Goal: Information Seeking & Learning: Learn about a topic

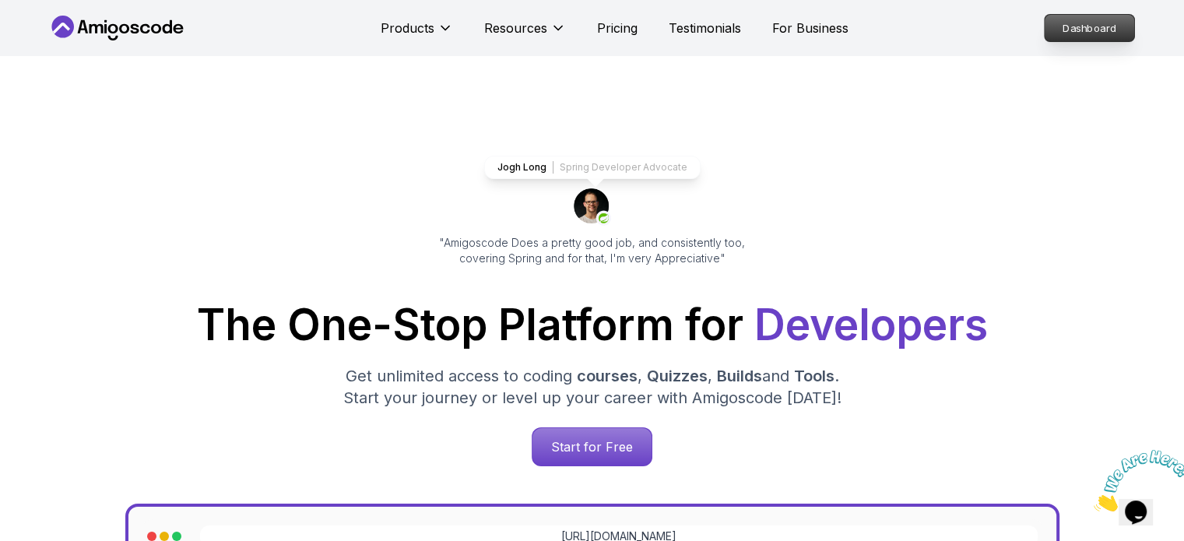
click at [1082, 31] on p "Dashboard" at bounding box center [1088, 28] width 89 height 26
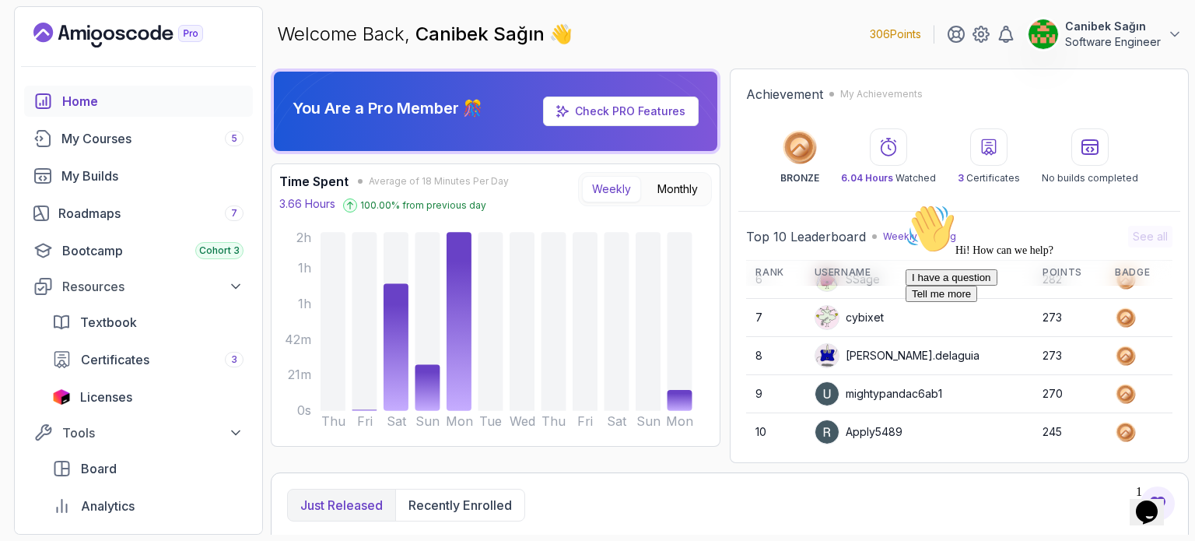
scroll to position [218, 0]
click at [147, 217] on div "Roadmaps 7" at bounding box center [150, 213] width 185 height 19
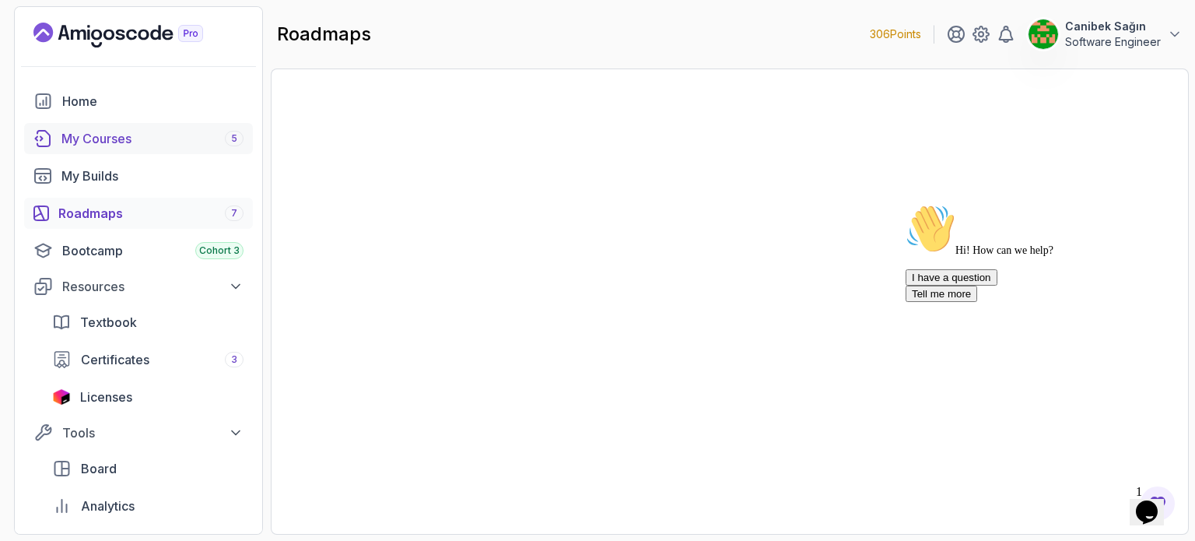
click at [111, 140] on div "My Courses 5" at bounding box center [152, 138] width 182 height 19
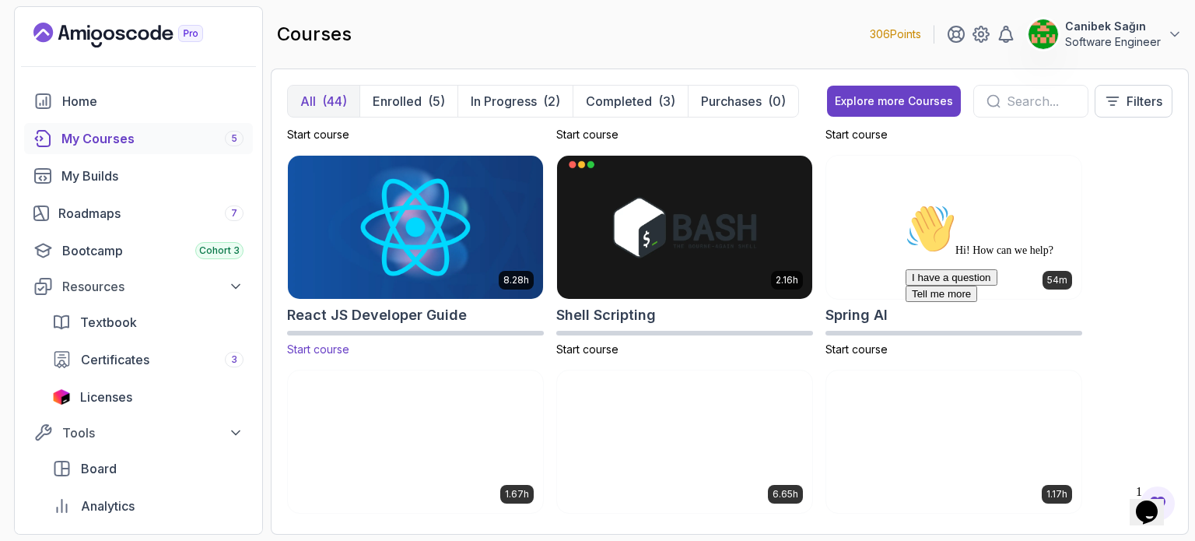
scroll to position [2646, 0]
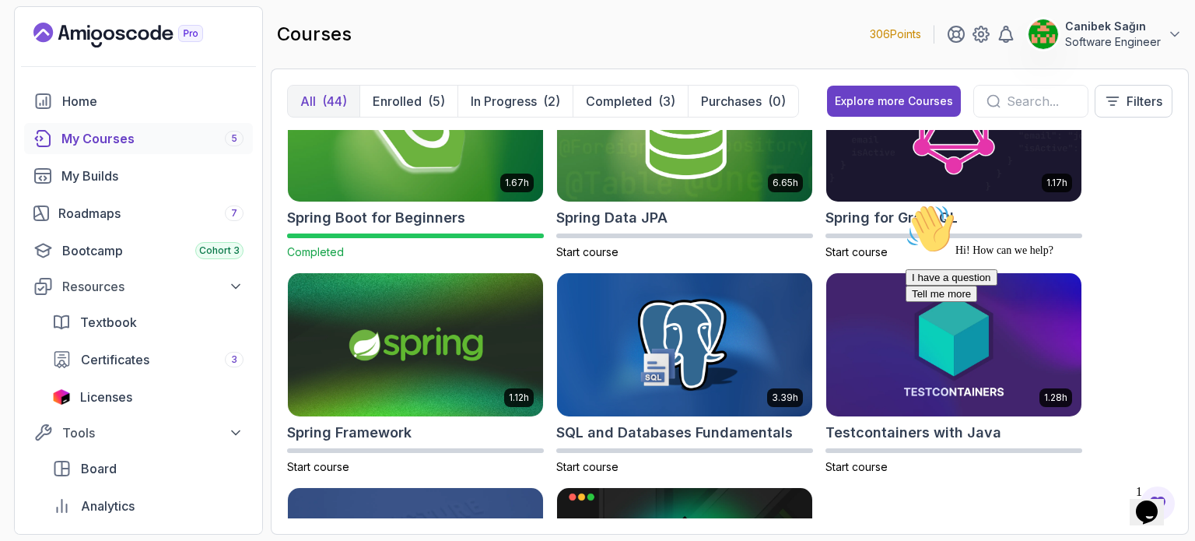
click at [411, 212] on h2 "Spring Boot for Beginners" at bounding box center [376, 218] width 178 height 22
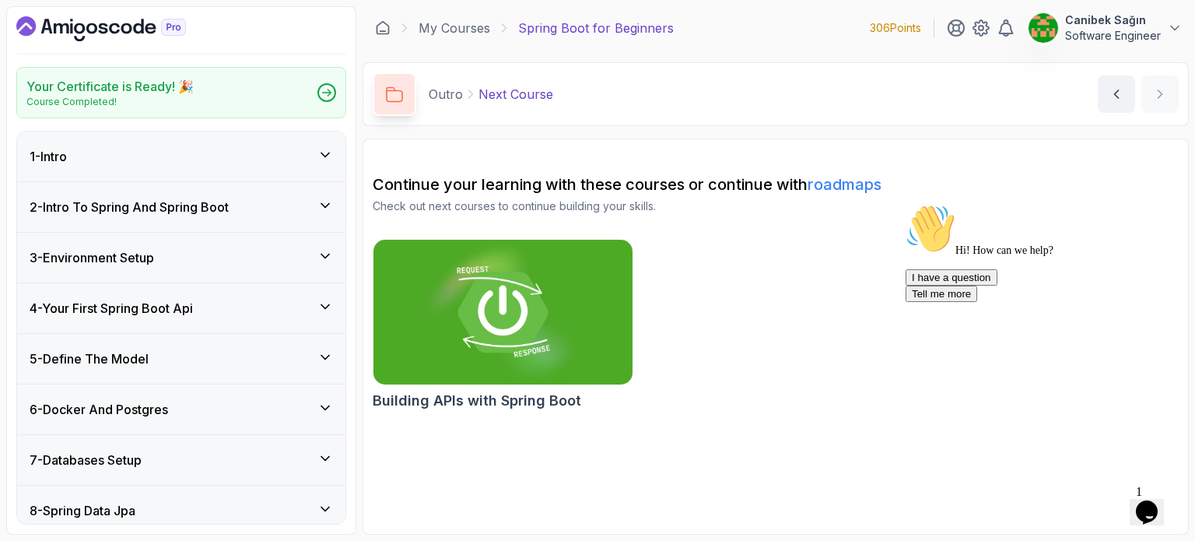
click at [520, 347] on img at bounding box center [503, 312] width 272 height 153
click at [110, 25] on icon "Dashboard" at bounding box center [114, 28] width 11 height 11
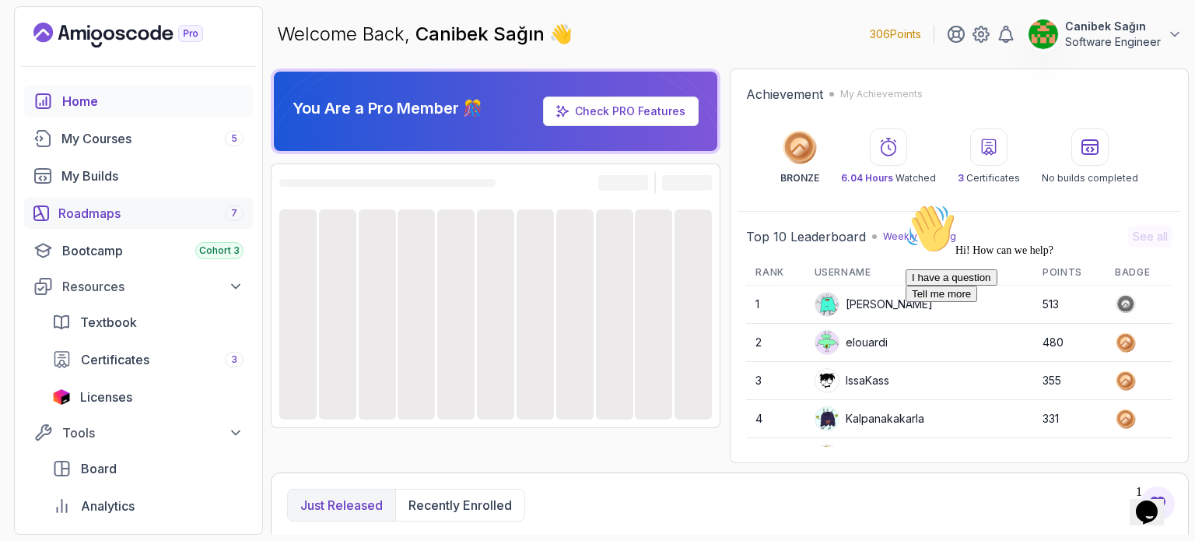
click at [90, 207] on div "Roadmaps 7" at bounding box center [150, 213] width 185 height 19
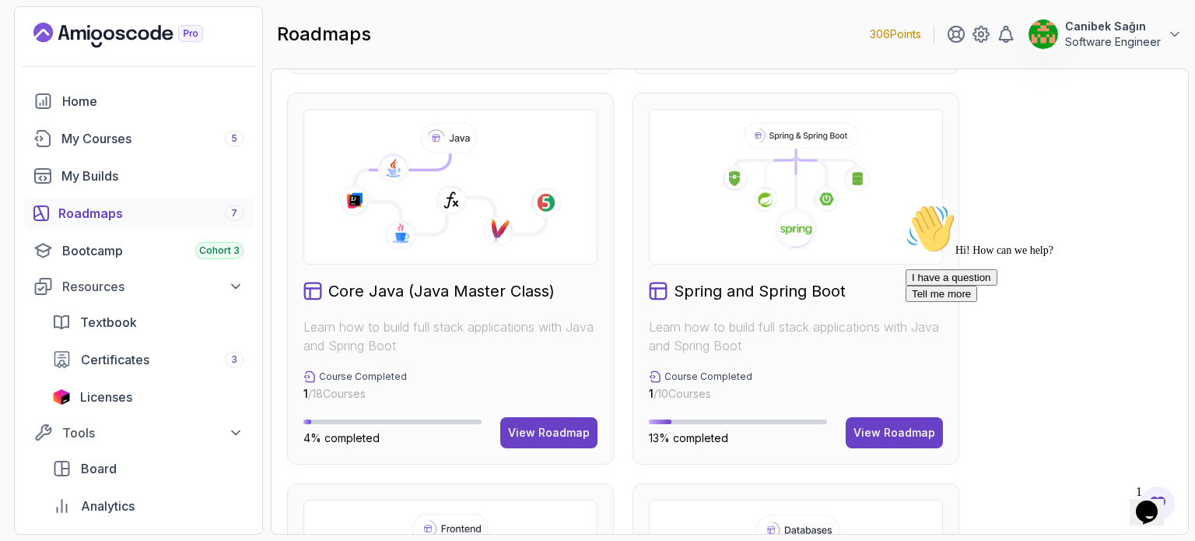
scroll to position [389, 0]
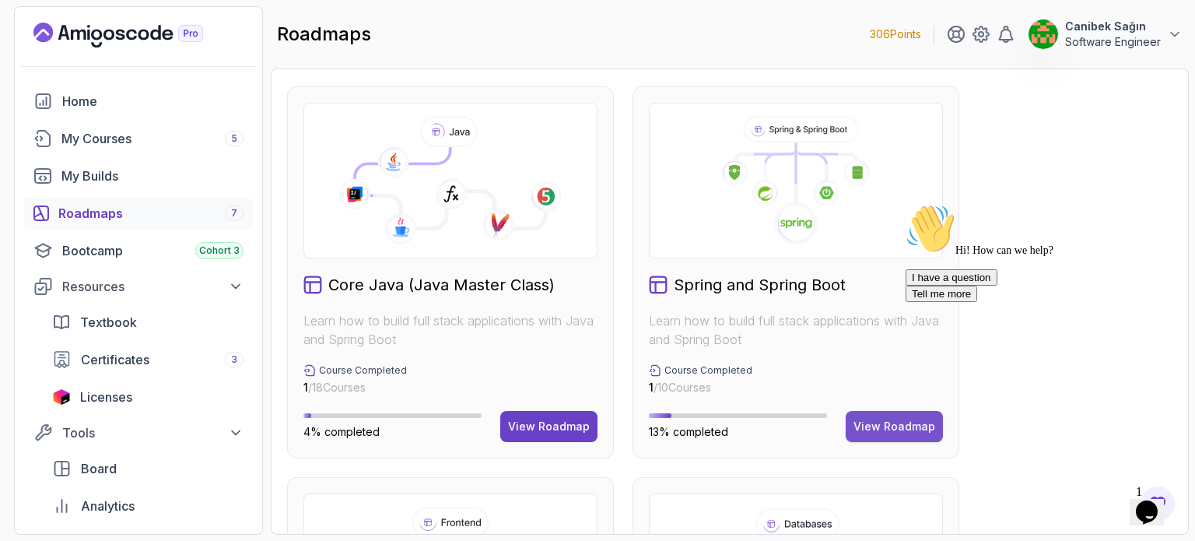
click at [886, 424] on div "View Roadmap" at bounding box center [895, 427] width 82 height 16
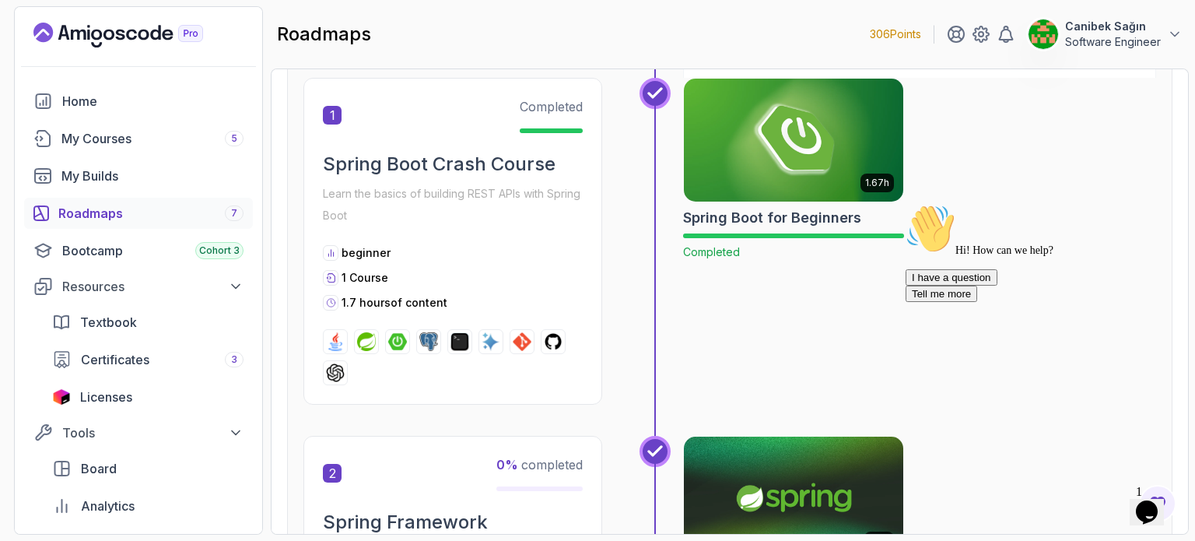
scroll to position [171, 0]
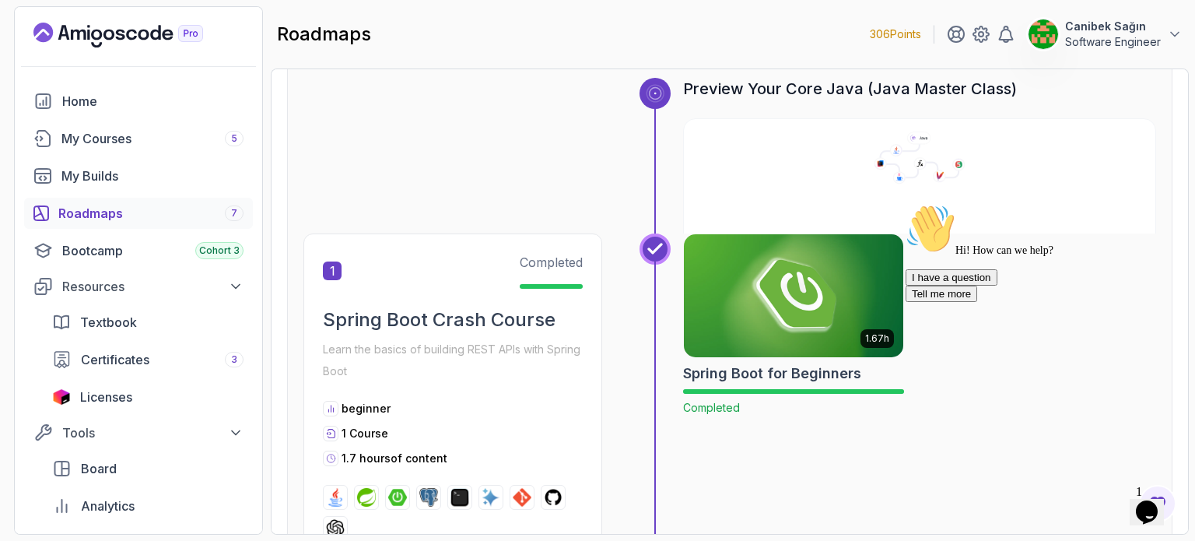
click at [781, 303] on img at bounding box center [794, 295] width 230 height 129
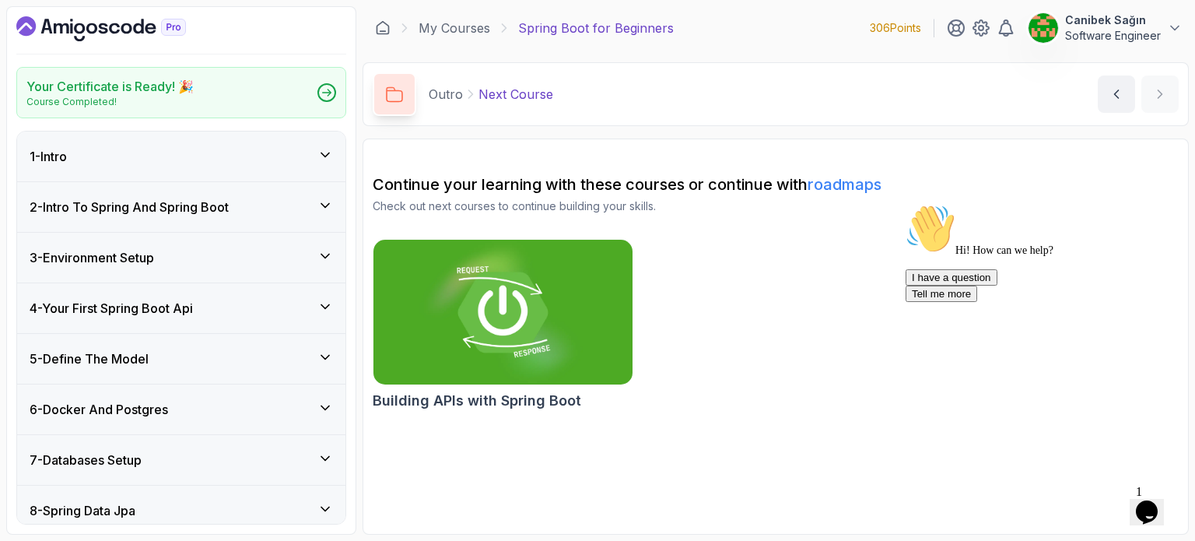
click at [532, 323] on img at bounding box center [503, 312] width 272 height 153
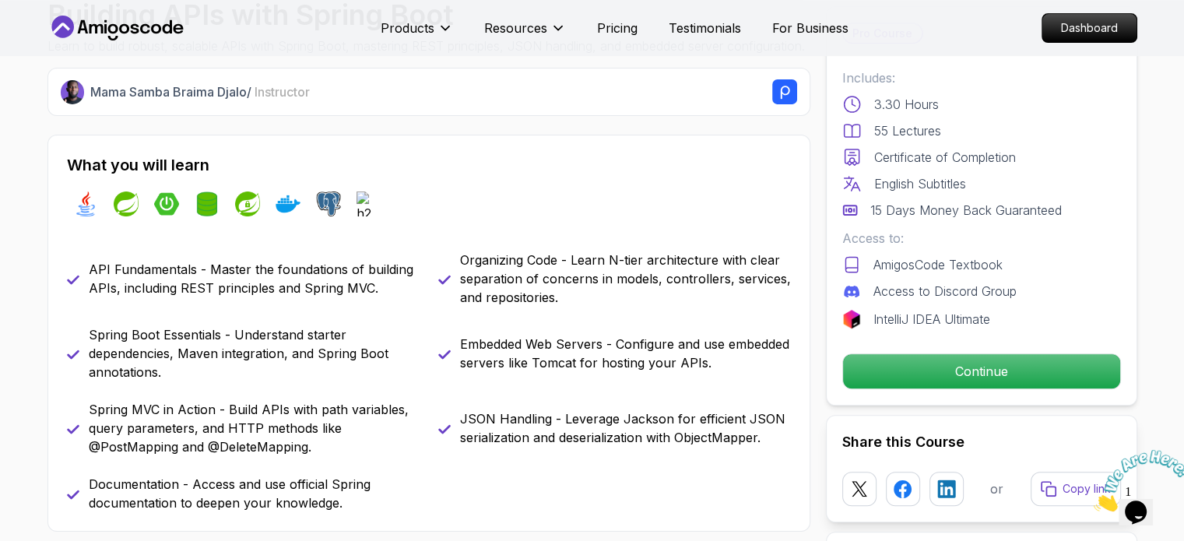
scroll to position [700, 0]
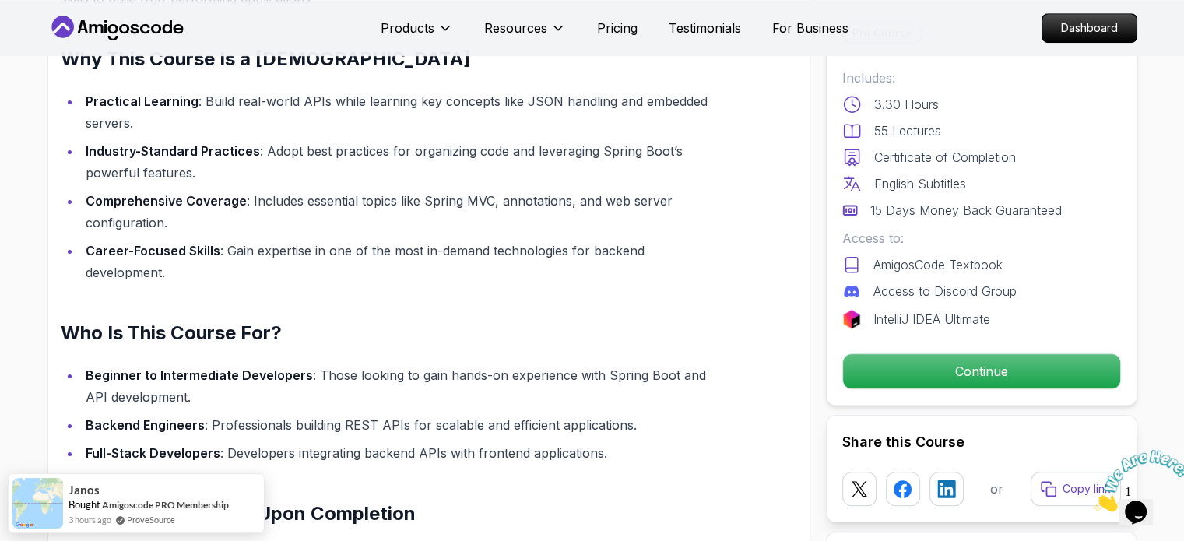
scroll to position [1245, 0]
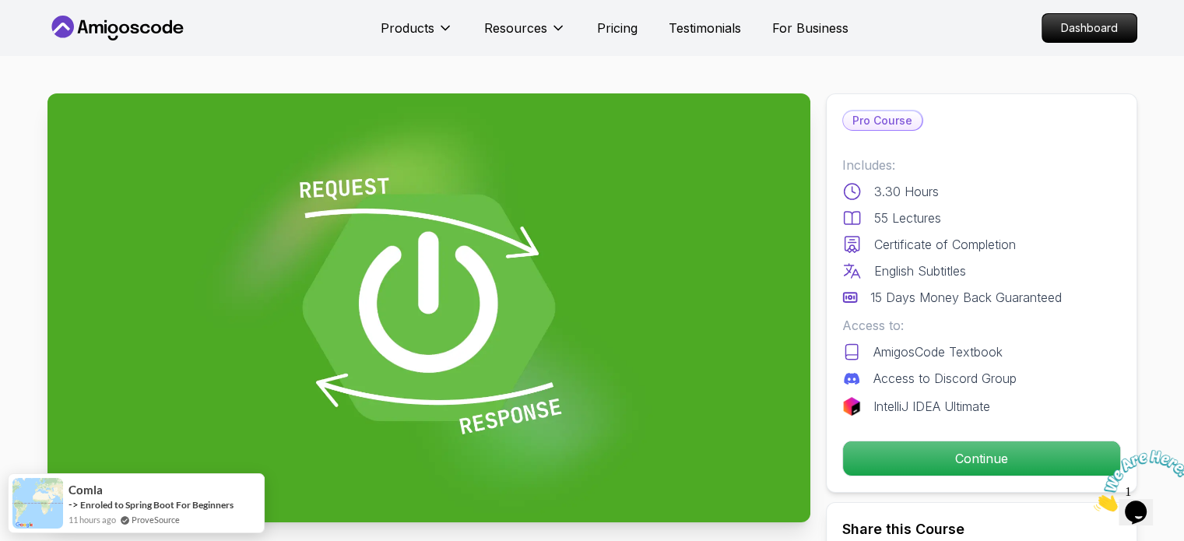
click at [153, 33] on icon at bounding box center [156, 28] width 10 height 9
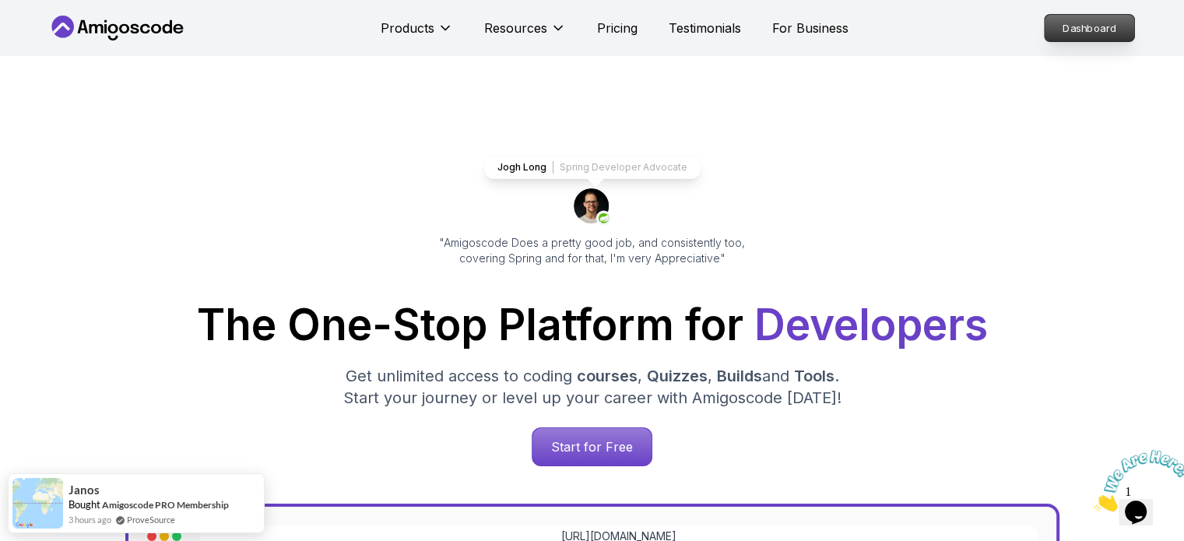
click at [1106, 18] on p "Dashboard" at bounding box center [1088, 28] width 89 height 26
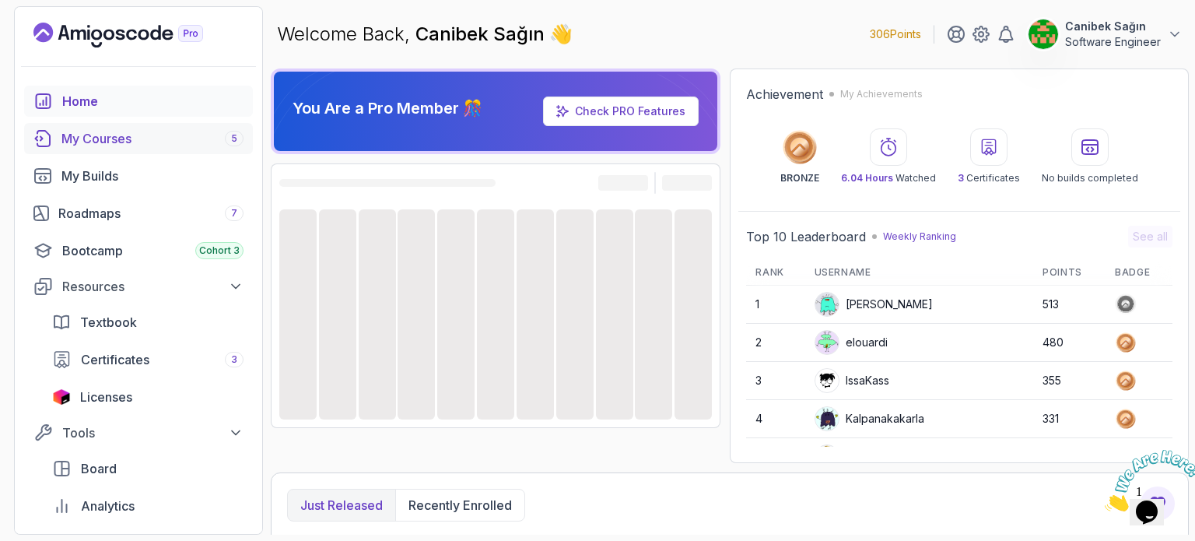
click at [155, 140] on div "My Courses 5" at bounding box center [152, 138] width 182 height 19
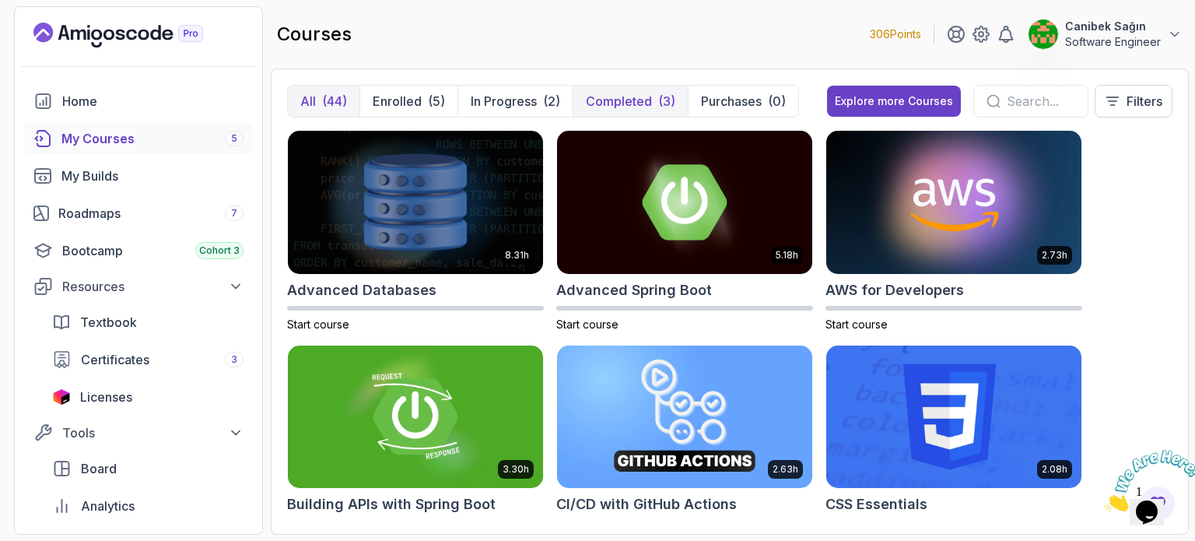
click at [599, 107] on p "Completed" at bounding box center [619, 101] width 66 height 19
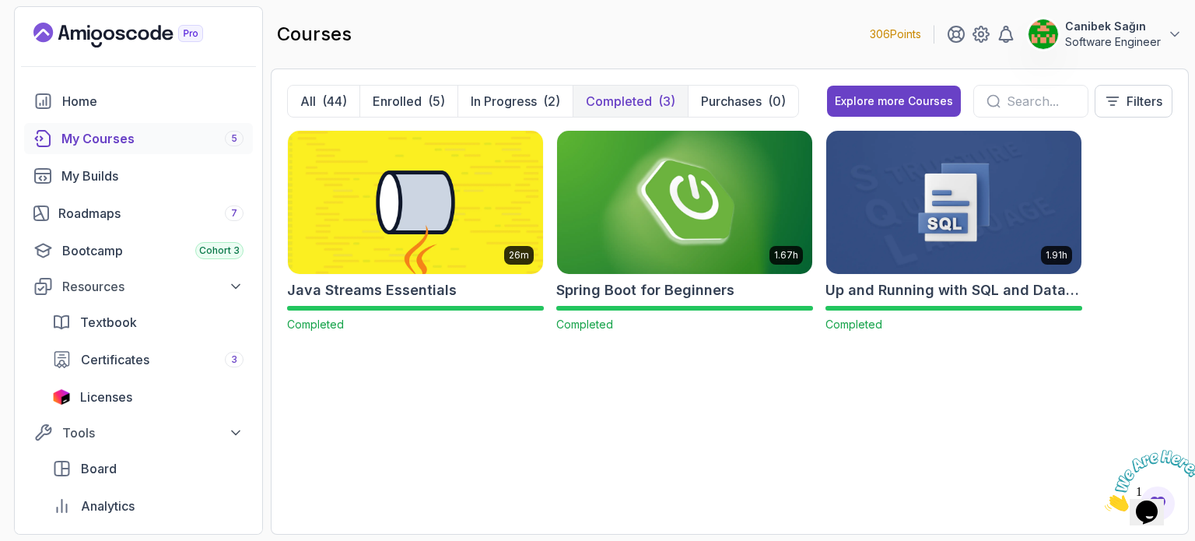
click at [657, 245] on img at bounding box center [685, 202] width 268 height 150
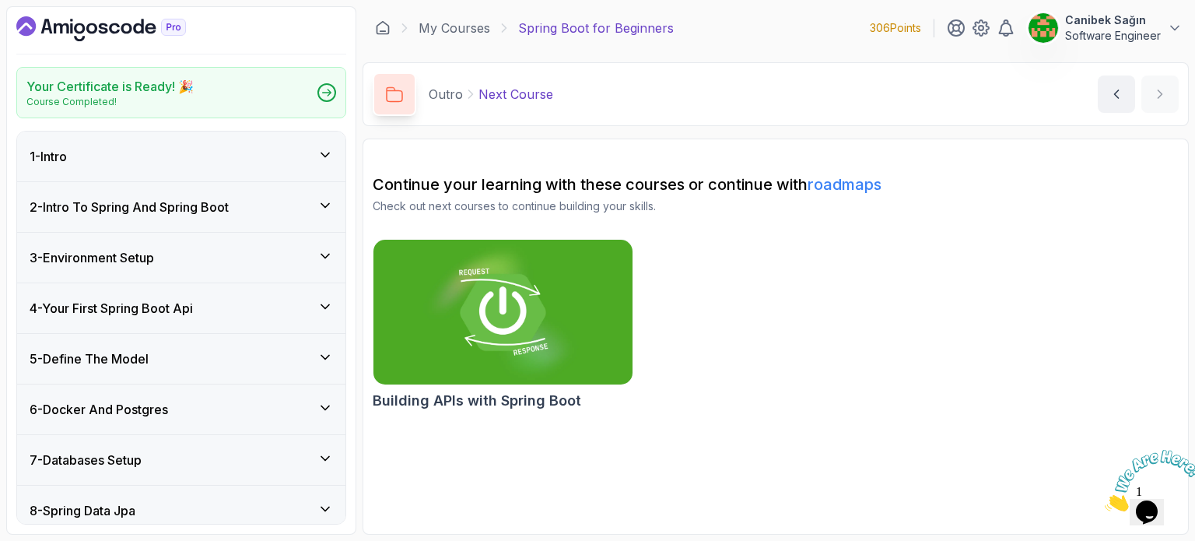
click at [307, 316] on div "4 - Your First Spring Boot Api" at bounding box center [181, 308] width 328 height 50
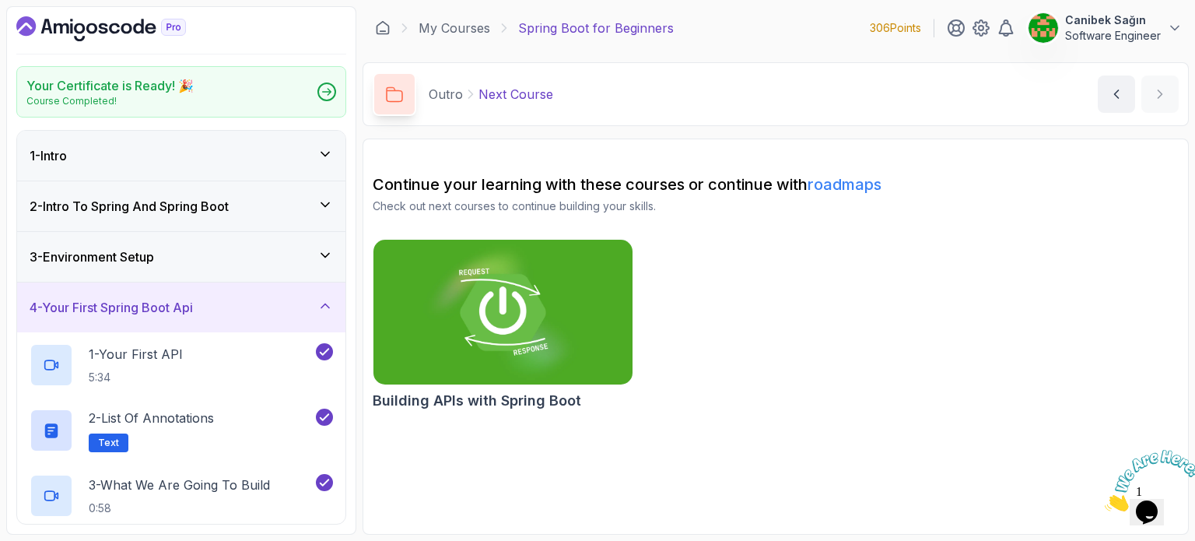
click at [259, 249] on div "3 - Environment Setup" at bounding box center [182, 256] width 304 height 19
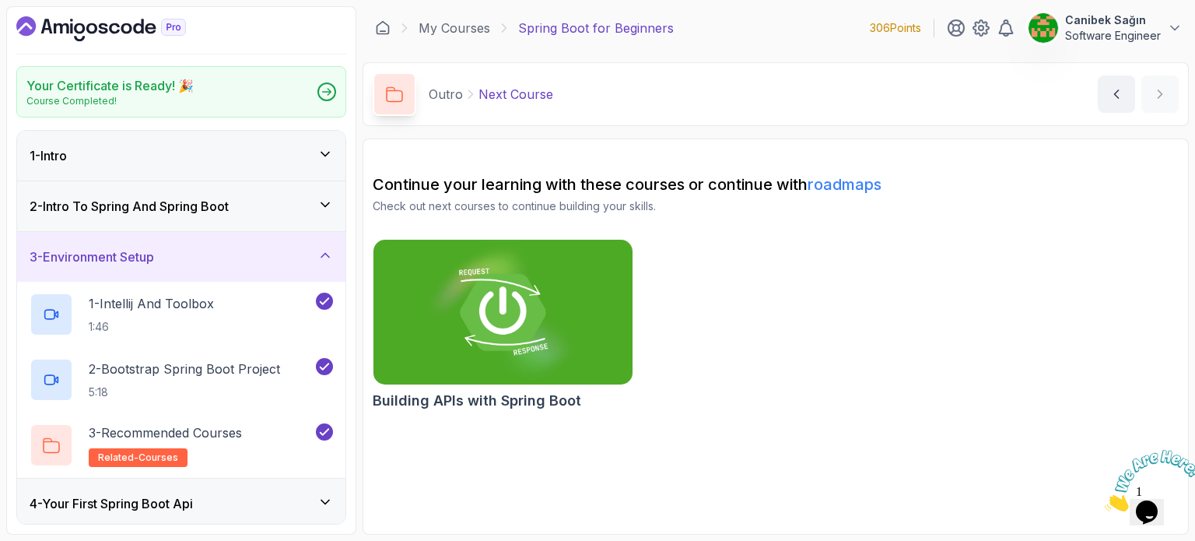
scroll to position [156, 0]
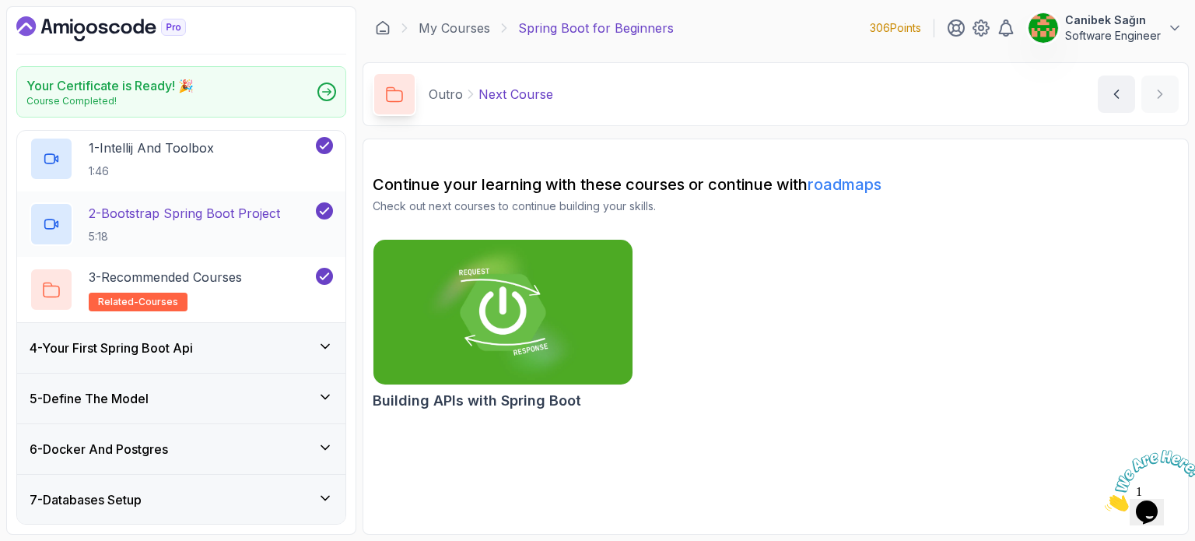
click at [189, 214] on p "2 - Bootstrap Spring Boot Project" at bounding box center [184, 213] width 191 height 19
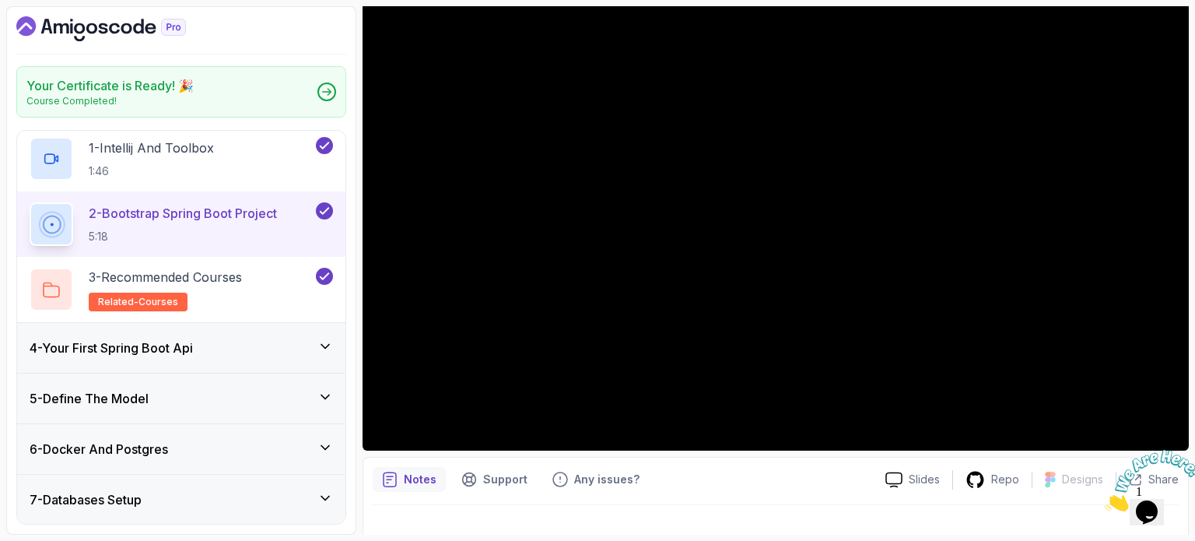
scroll to position [156, 0]
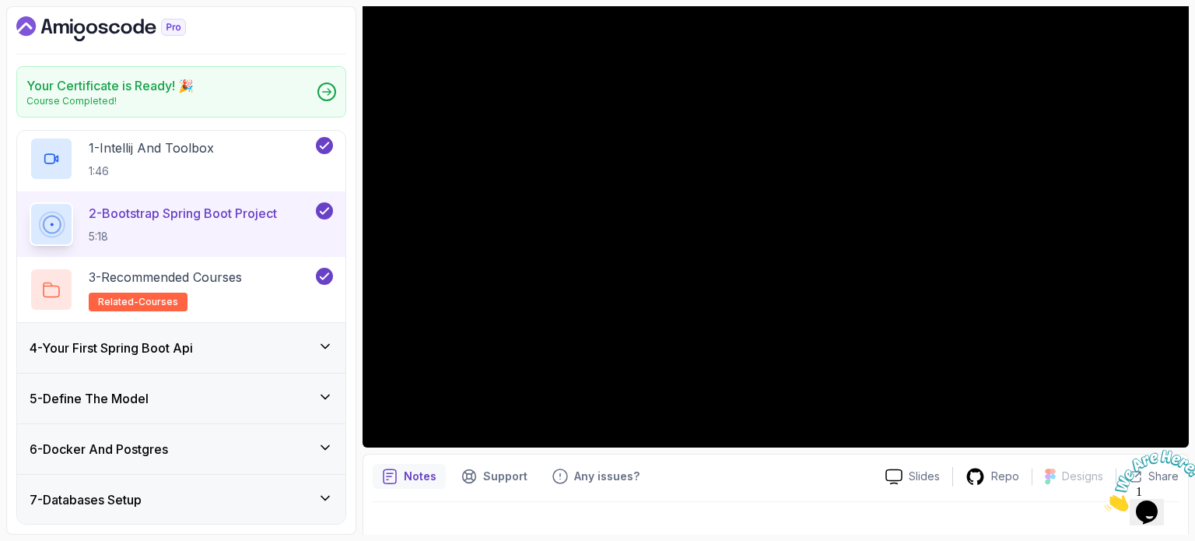
click at [221, 353] on div "4 - Your First Spring Boot Api" at bounding box center [182, 348] width 304 height 19
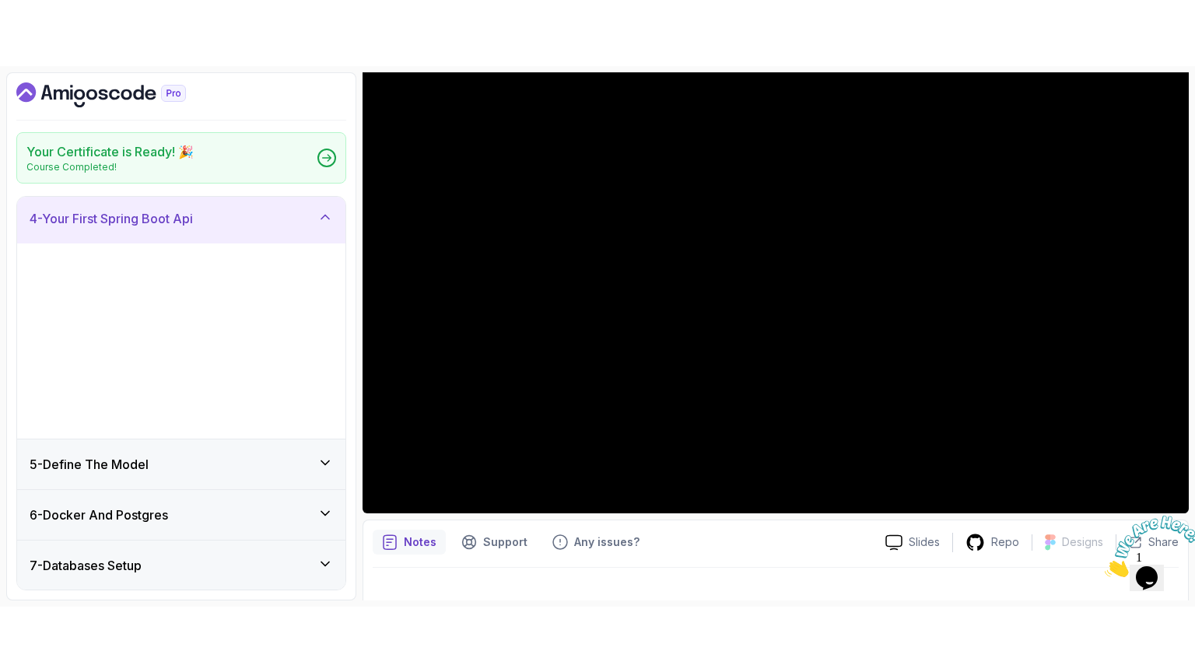
scroll to position [153, 0]
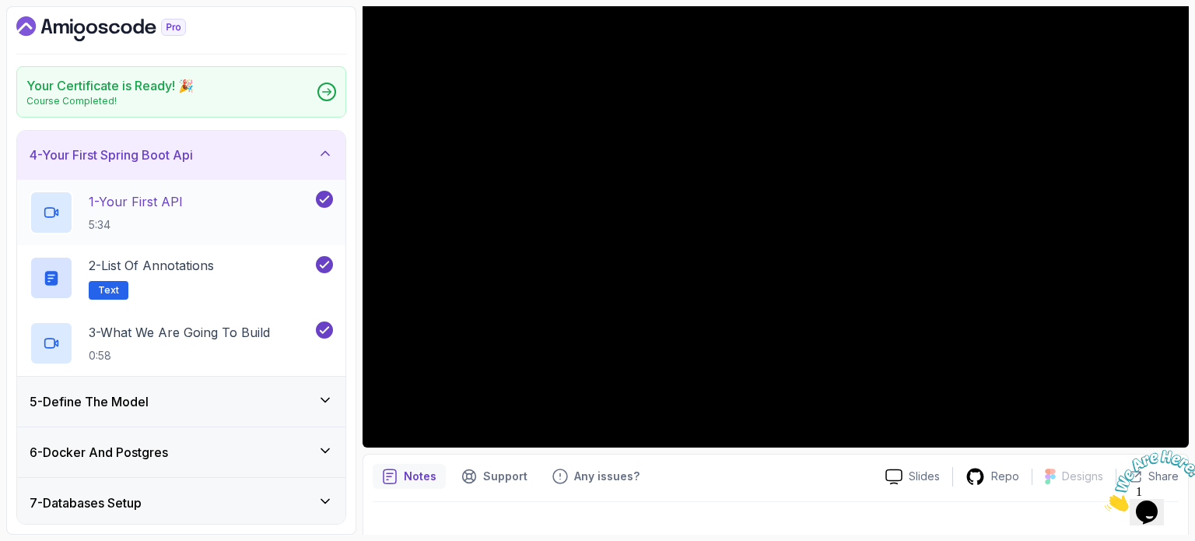
click at [191, 201] on div "1 - Your First API 5:34" at bounding box center [171, 213] width 283 height 44
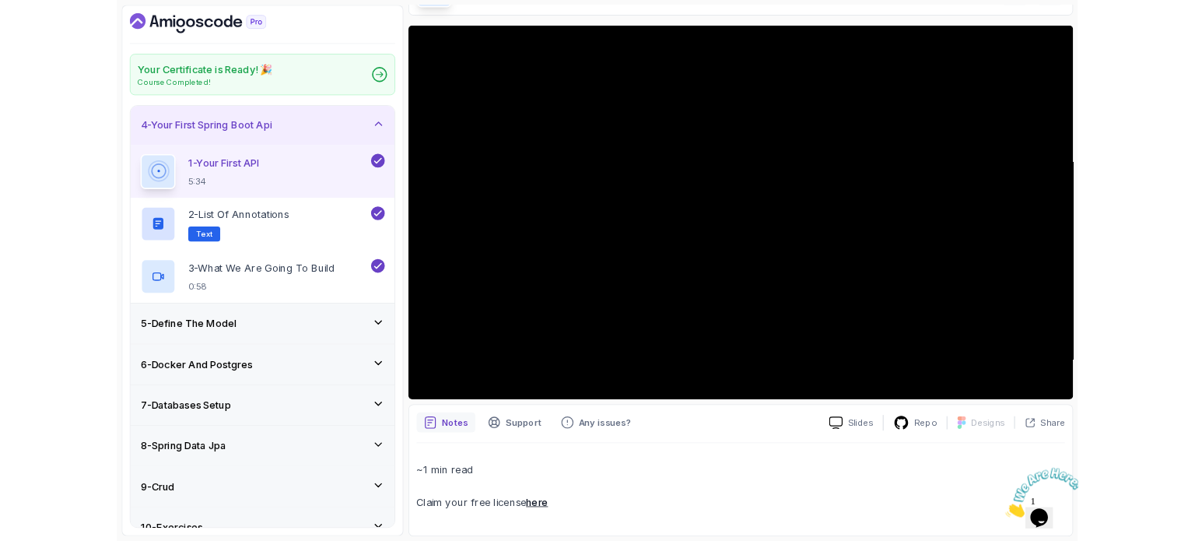
scroll to position [156, 0]
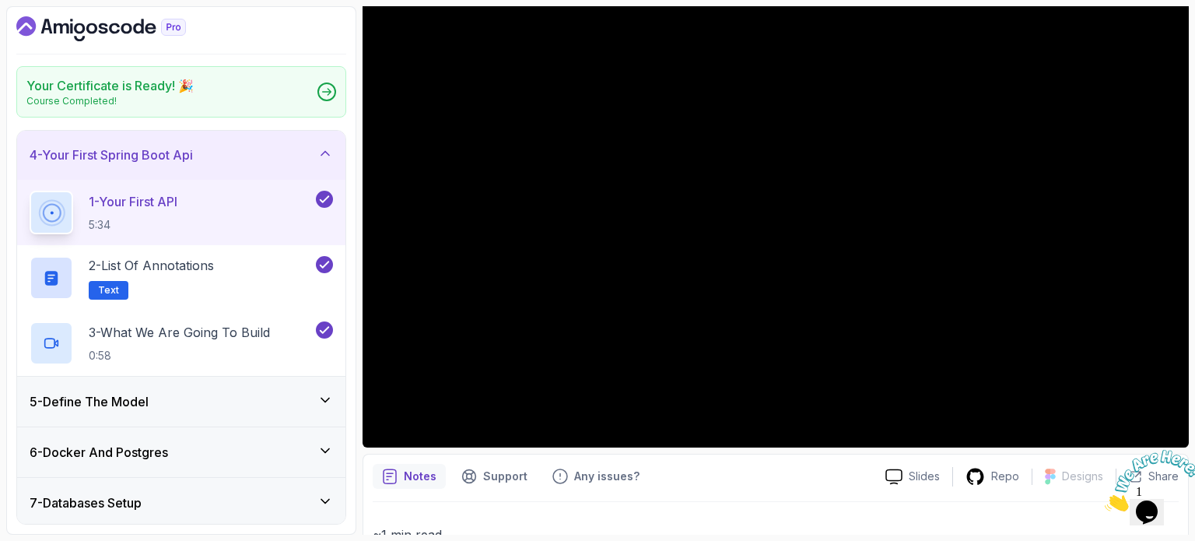
click at [106, 398] on h3 "5 - Define The Model" at bounding box center [89, 401] width 119 height 19
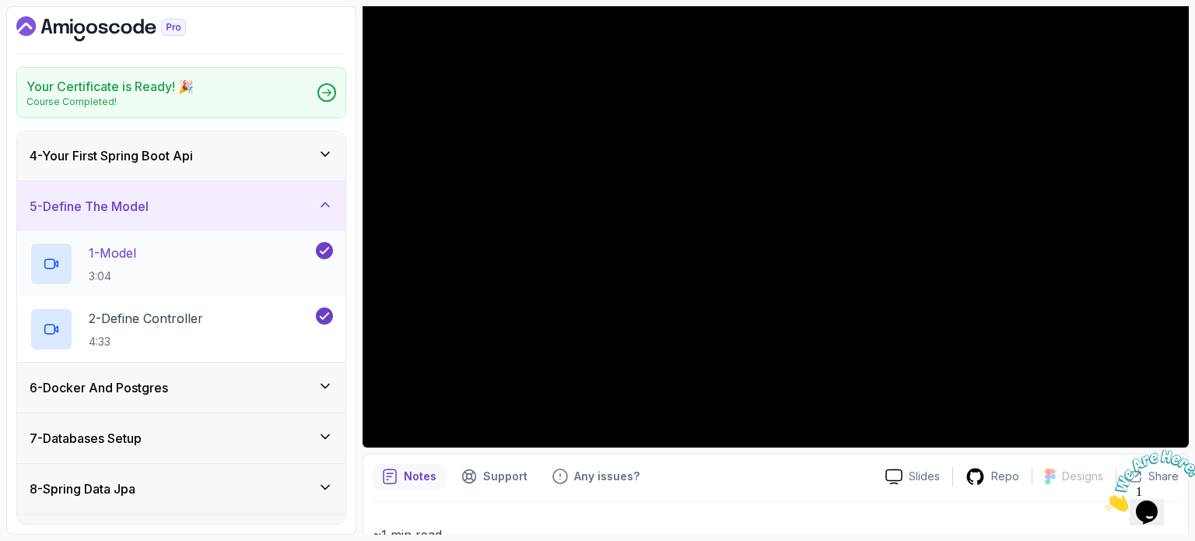
click at [119, 268] on p "3:04" at bounding box center [112, 276] width 47 height 16
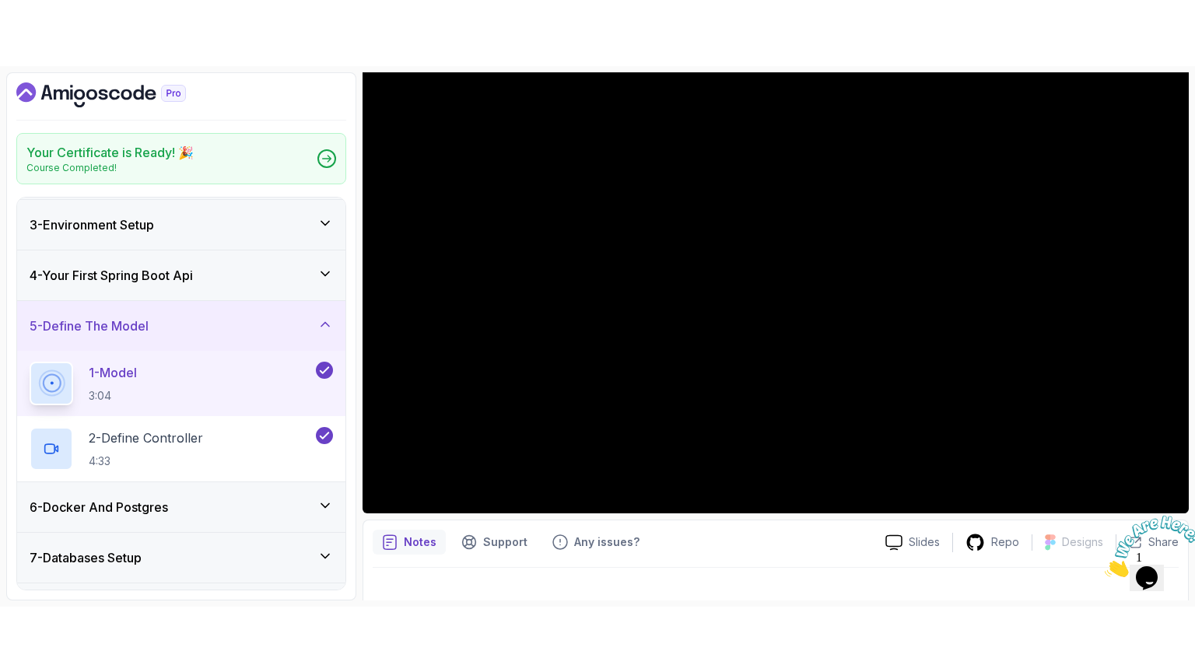
scroll to position [75, 0]
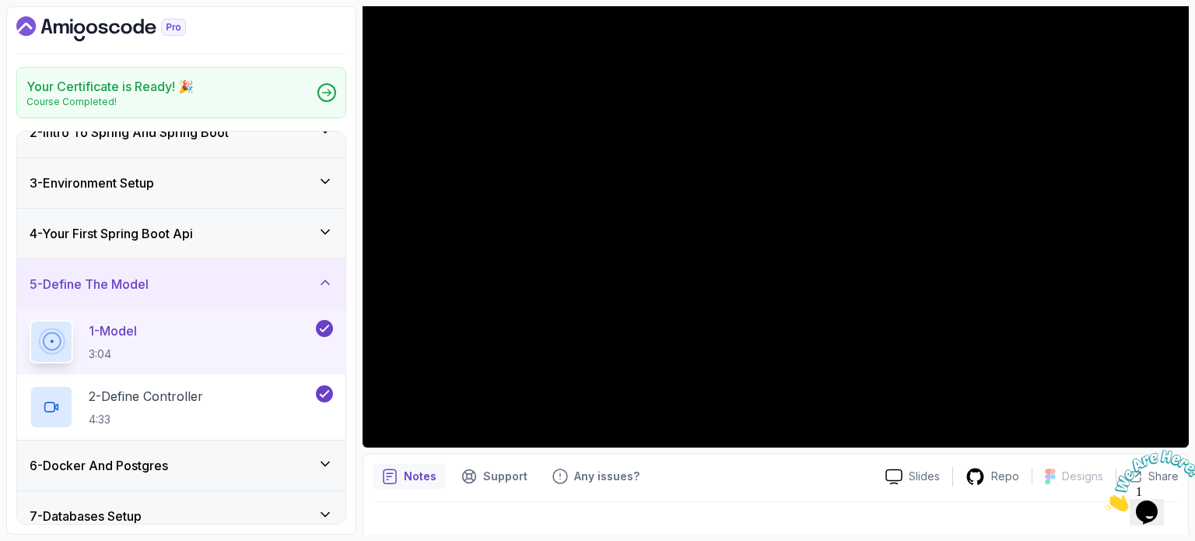
click at [162, 238] on h3 "4 - Your First Spring Boot Api" at bounding box center [111, 233] width 163 height 19
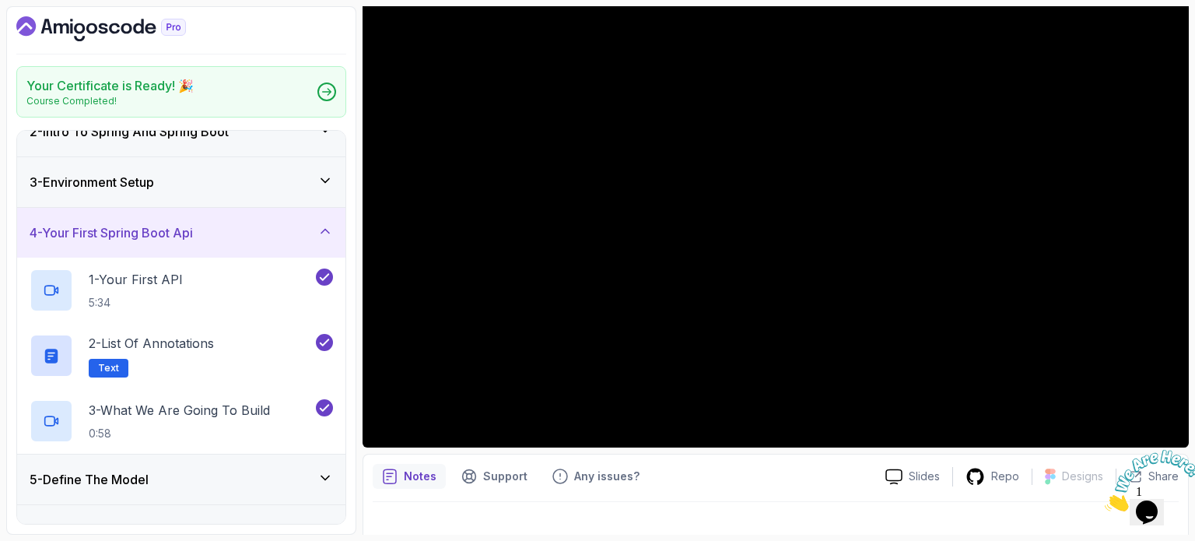
click at [166, 232] on h3 "4 - Your First Spring Boot Api" at bounding box center [111, 232] width 163 height 19
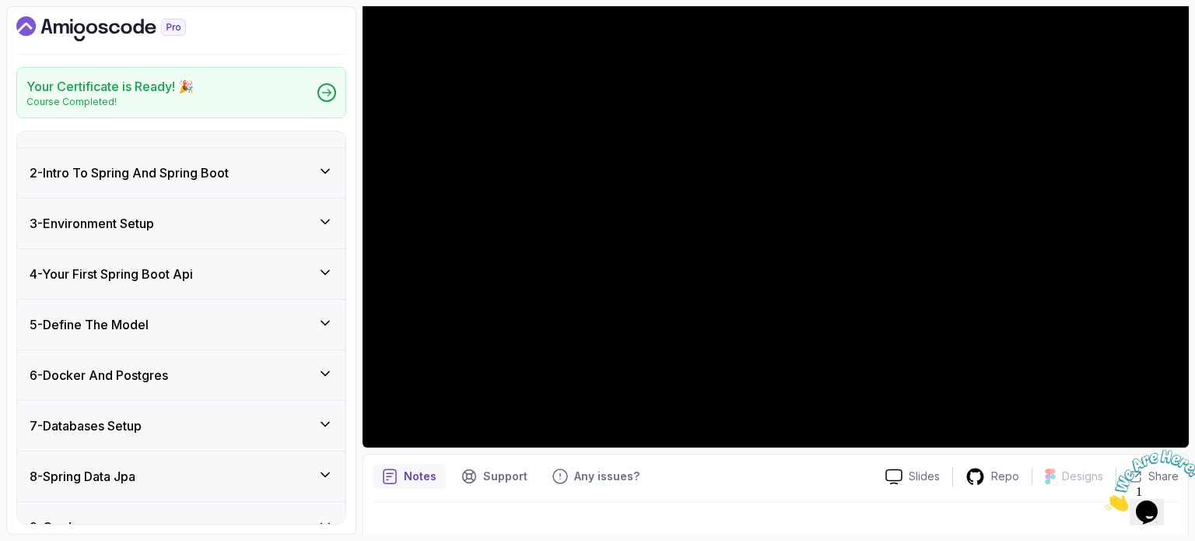
scroll to position [0, 0]
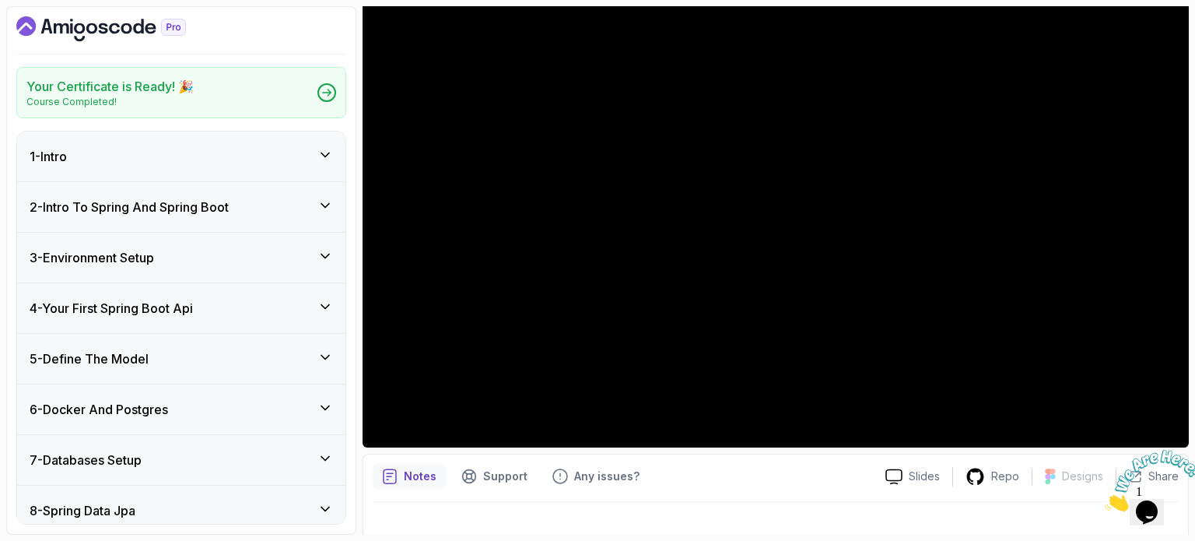
click at [179, 264] on div "3 - Environment Setup" at bounding box center [182, 257] width 304 height 19
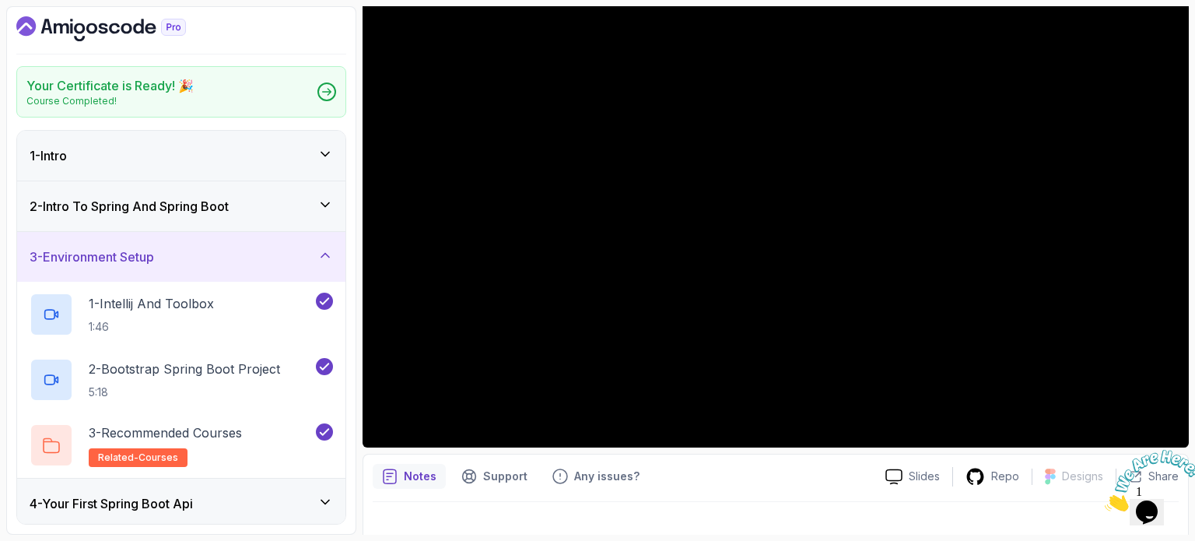
scroll to position [78, 0]
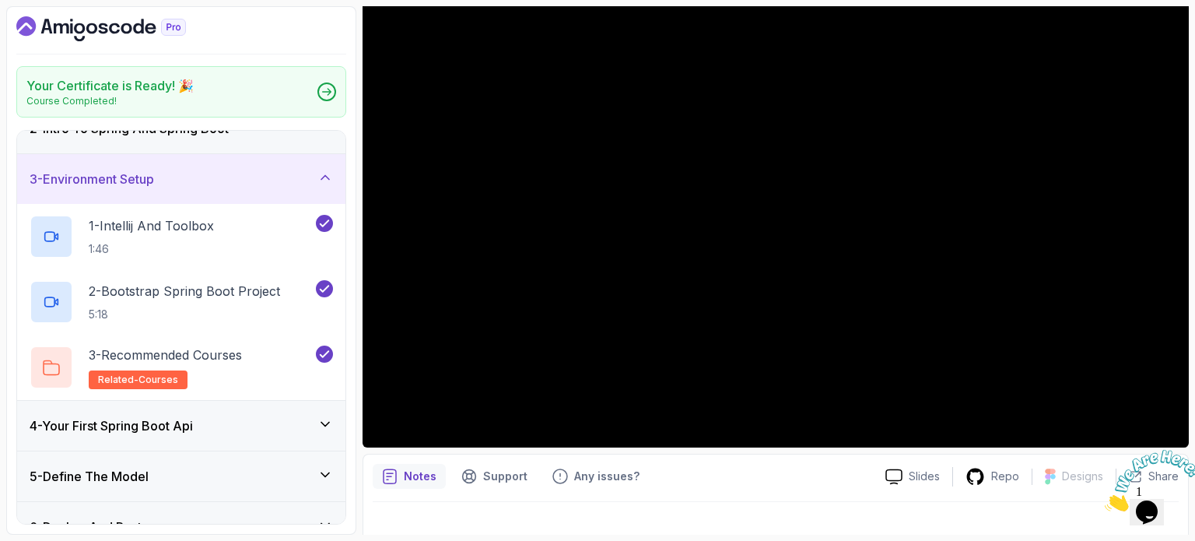
click at [175, 418] on h3 "4 - Your First Spring Boot Api" at bounding box center [111, 425] width 163 height 19
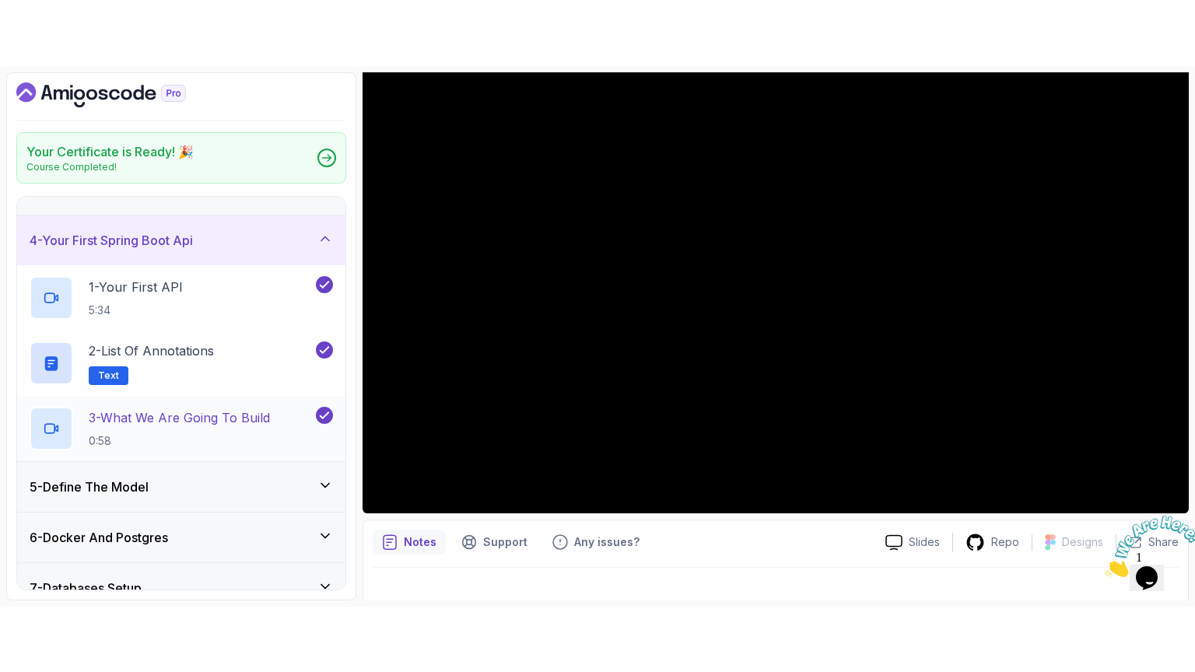
scroll to position [156, 0]
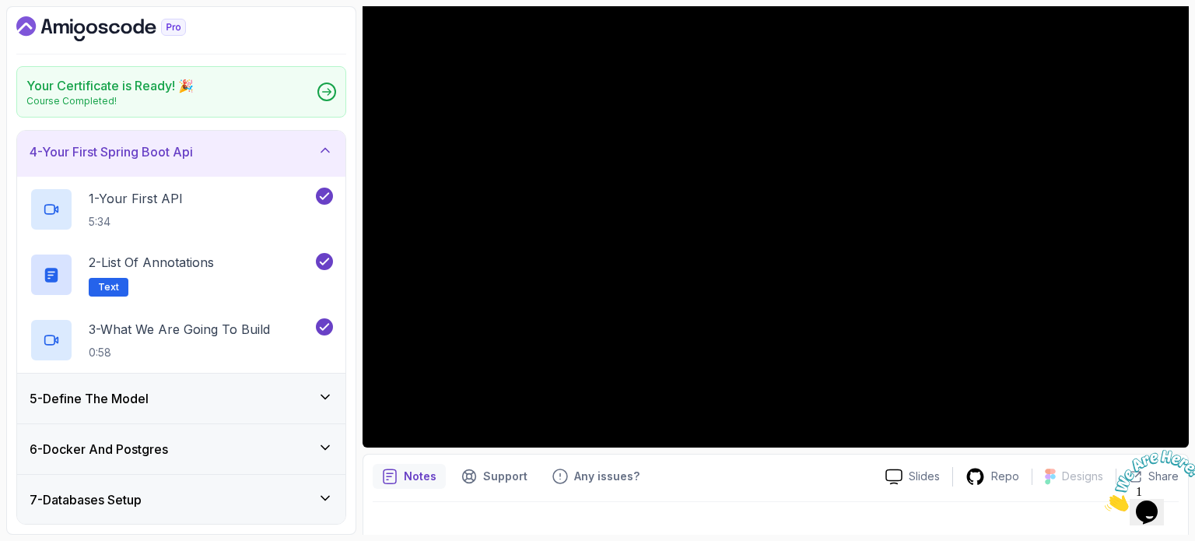
click at [189, 391] on div "5 - Define The Model" at bounding box center [182, 398] width 304 height 19
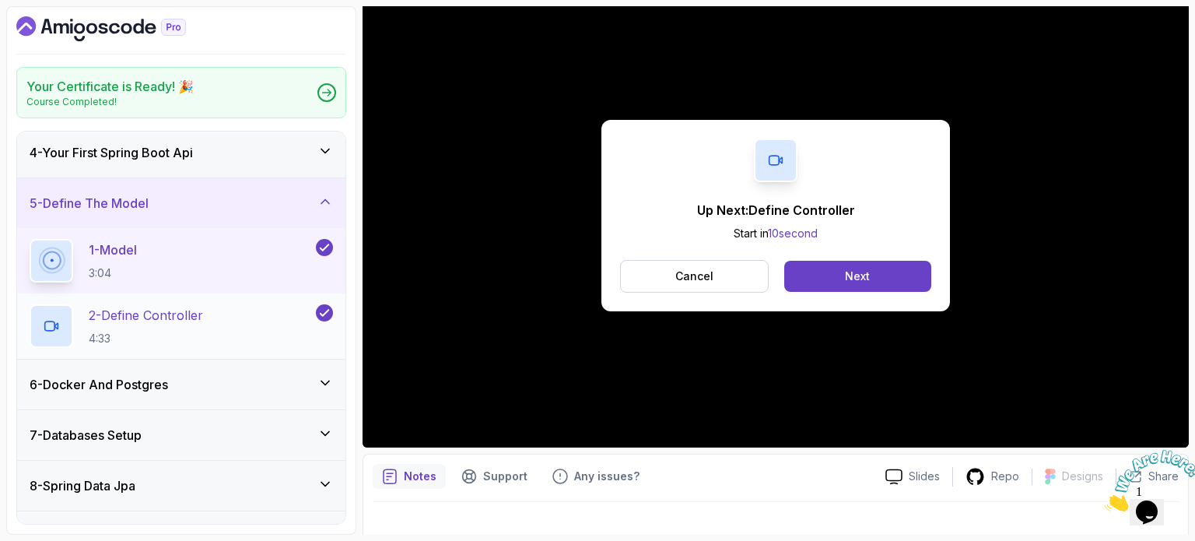
click at [162, 314] on p "2 - Define Controller" at bounding box center [146, 315] width 114 height 19
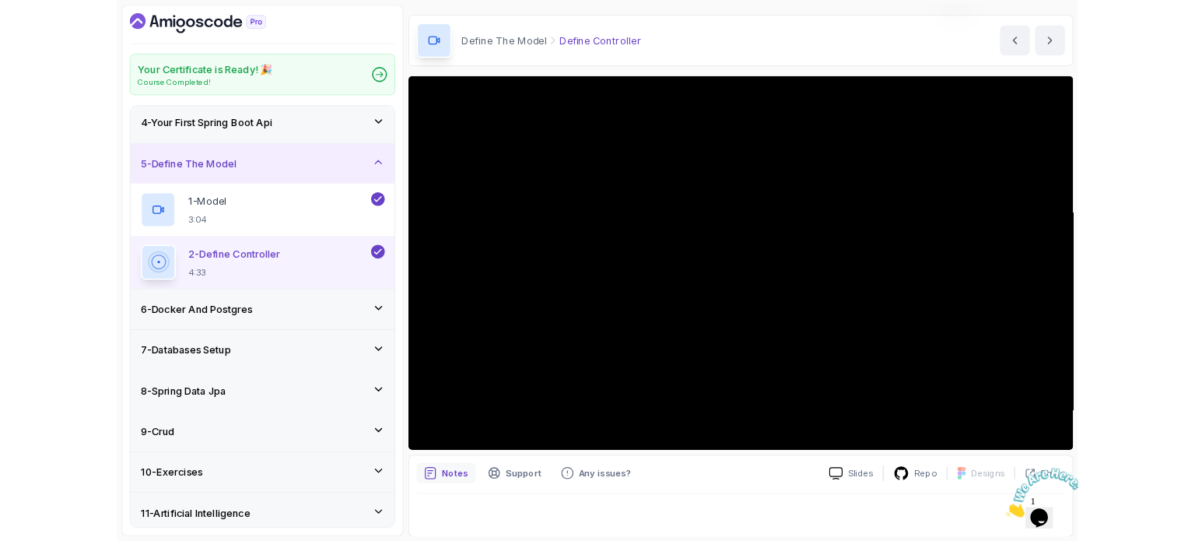
scroll to position [156, 0]
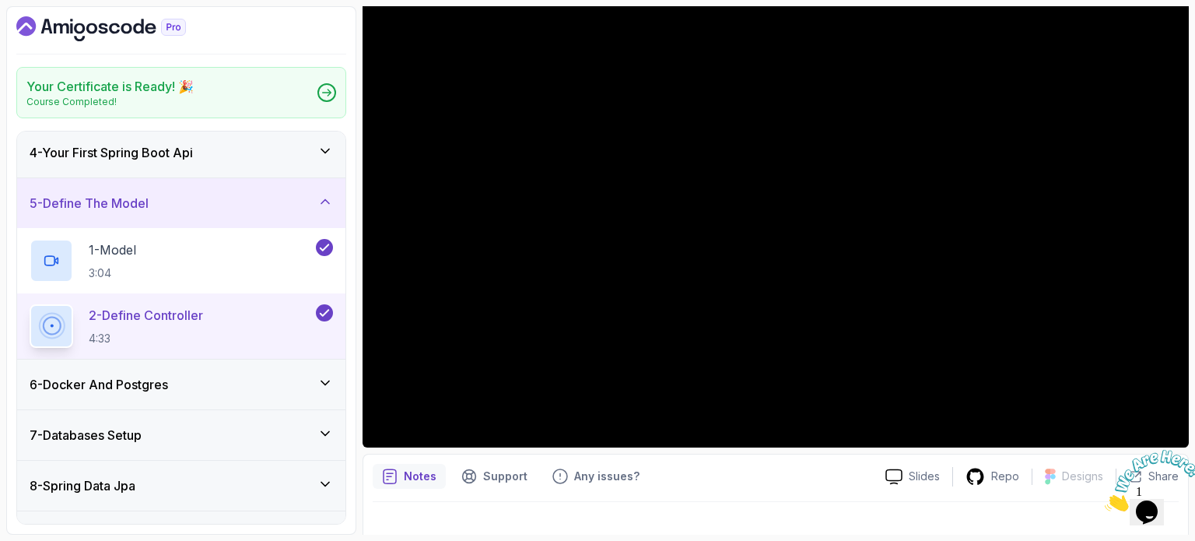
click at [193, 467] on div "8 - Spring Data Jpa" at bounding box center [181, 486] width 328 height 50
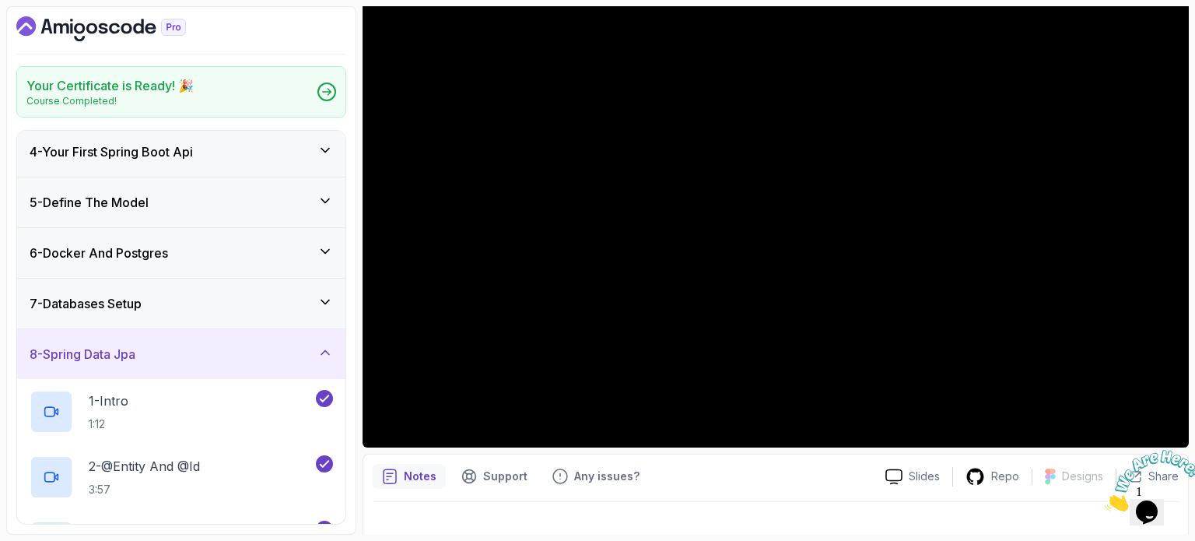
click at [176, 308] on div "7 - Databases Setup" at bounding box center [182, 303] width 304 height 19
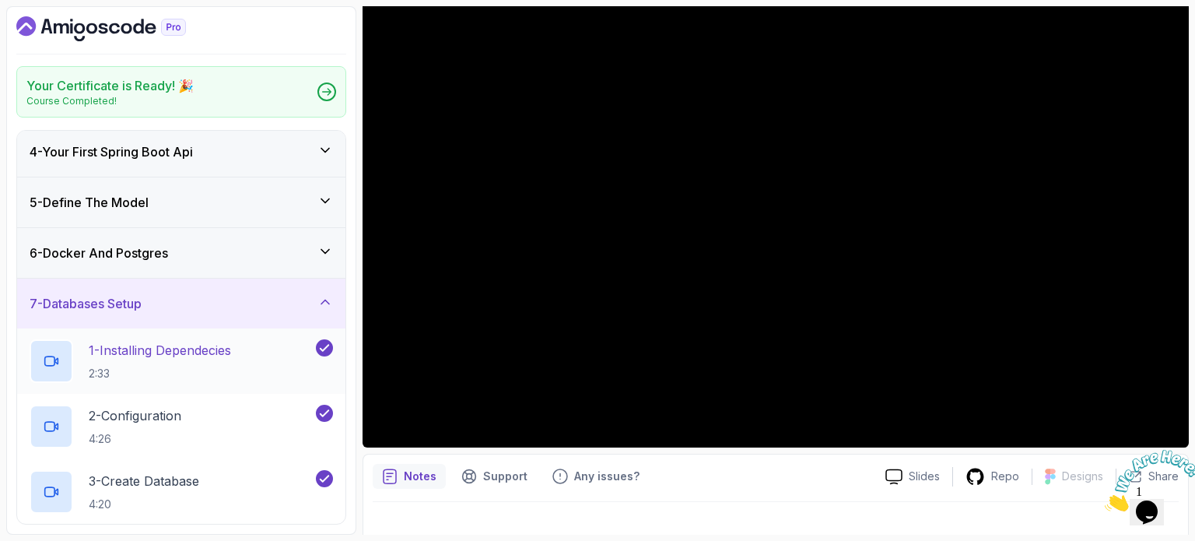
click at [174, 356] on p "1 - Installing Dependecies" at bounding box center [160, 350] width 142 height 19
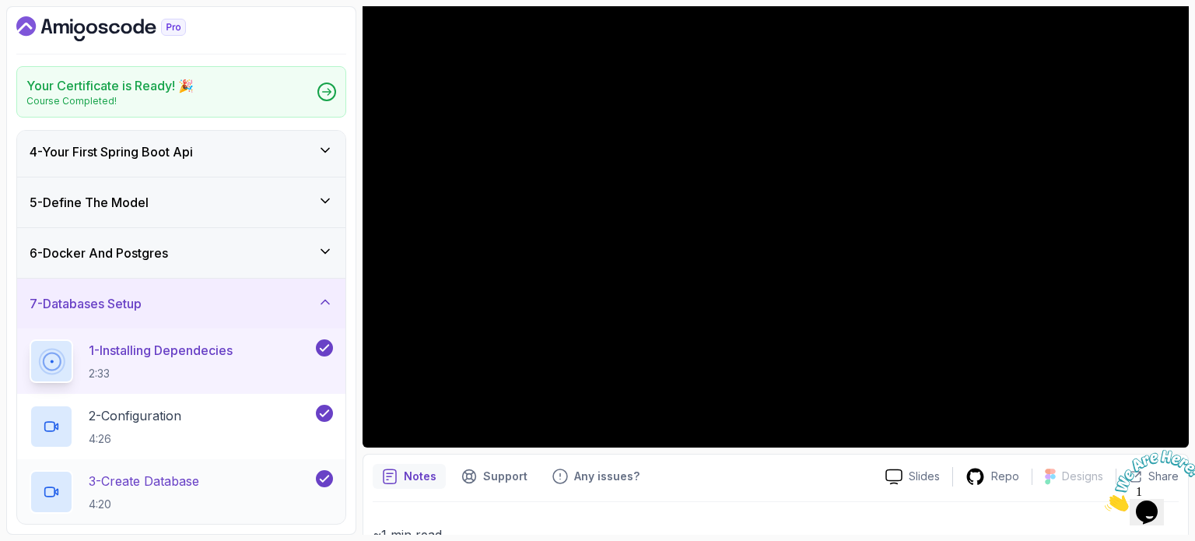
click at [184, 480] on p "3 - Create Database" at bounding box center [144, 481] width 111 height 19
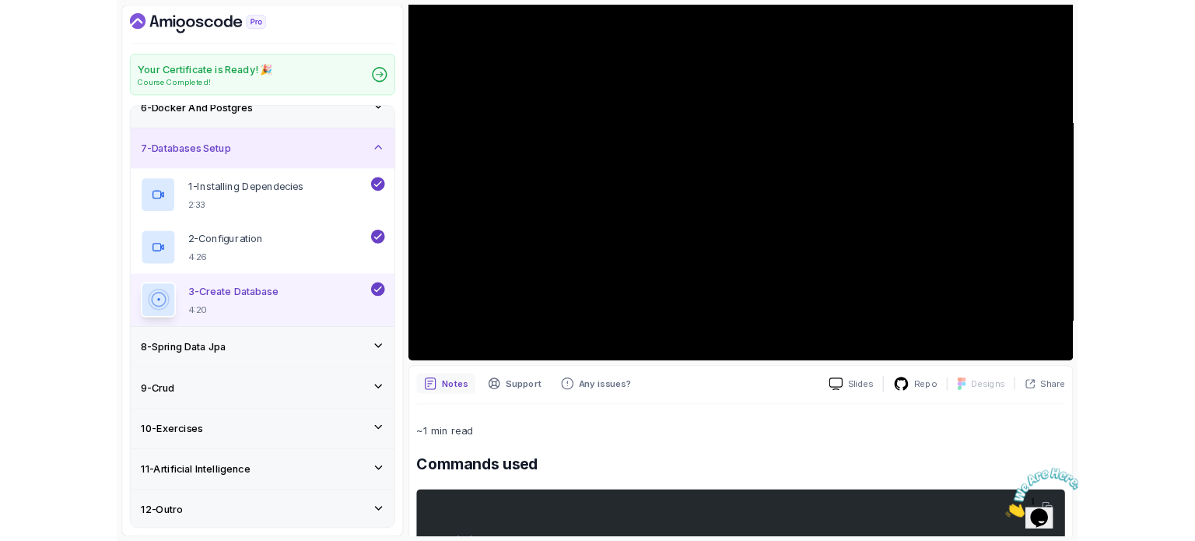
scroll to position [311, 0]
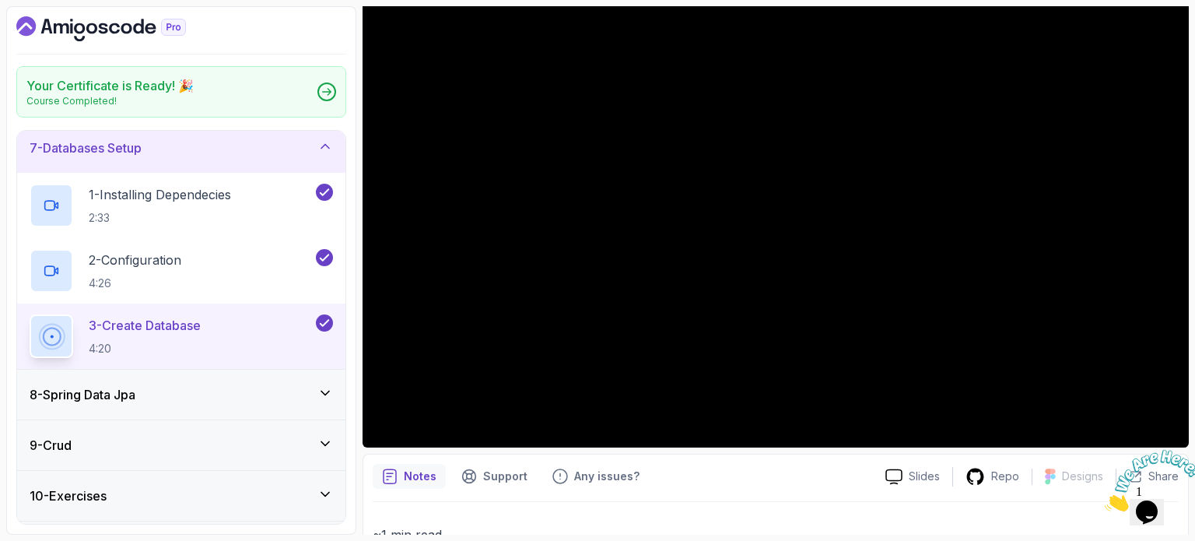
click at [220, 396] on div "8 - Spring Data Jpa" at bounding box center [182, 394] width 304 height 19
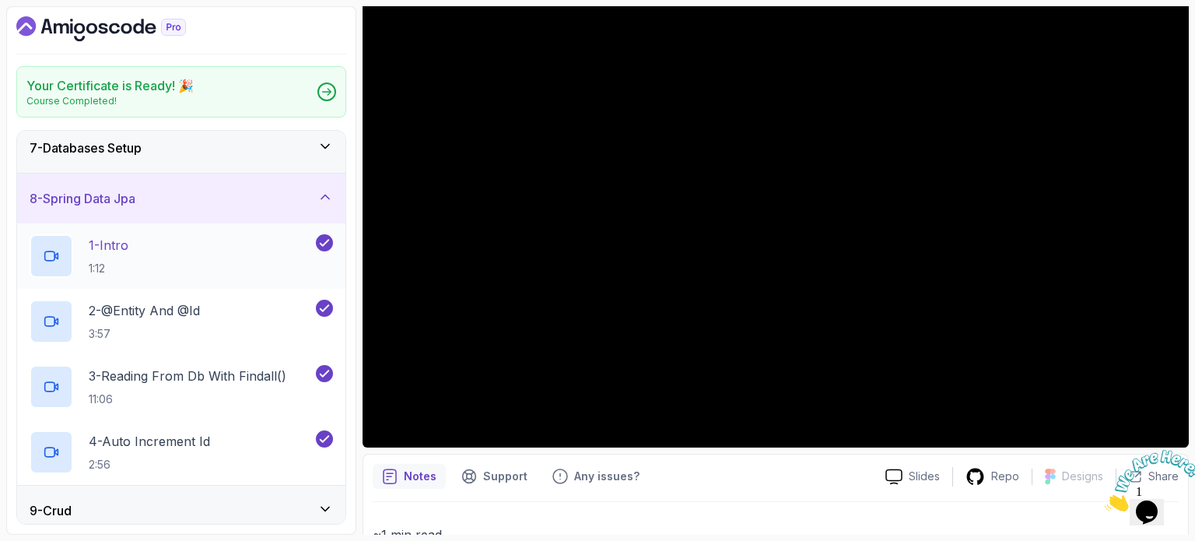
click at [147, 247] on div "1 - Intro 1:12" at bounding box center [171, 256] width 283 height 44
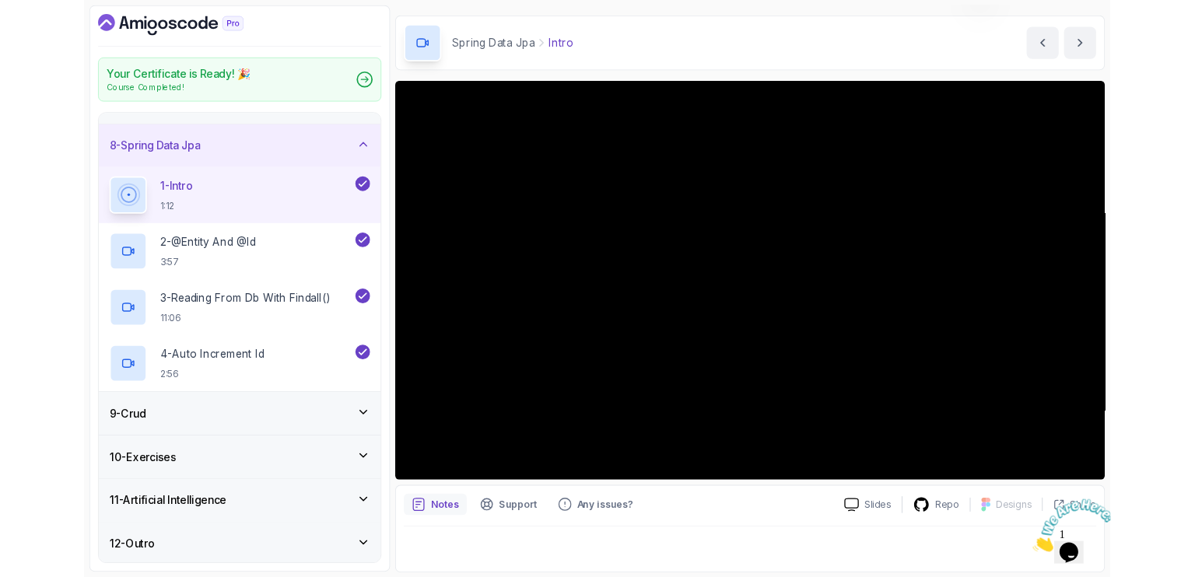
scroll to position [156, 0]
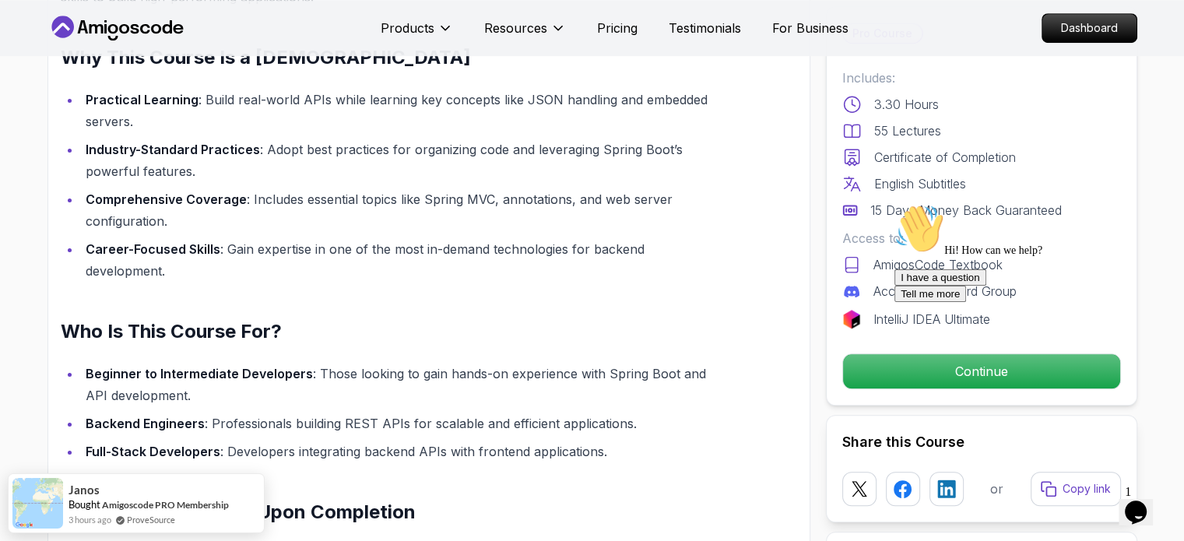
scroll to position [1245, 0]
